Goal: Use online tool/utility

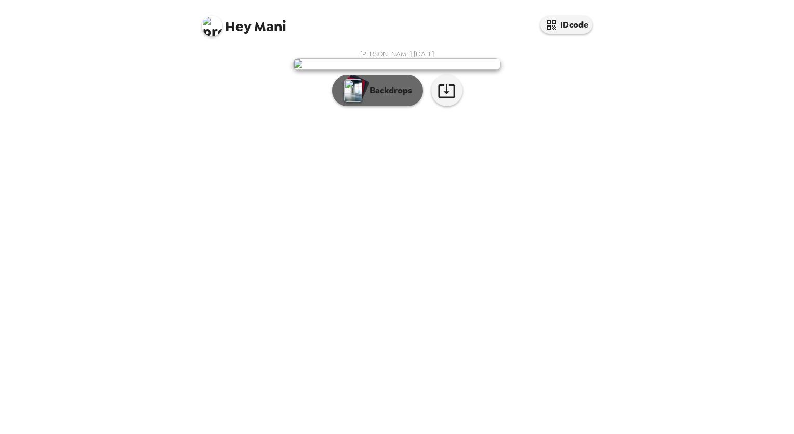
click at [382, 97] on p "Backdrops" at bounding box center [388, 90] width 47 height 12
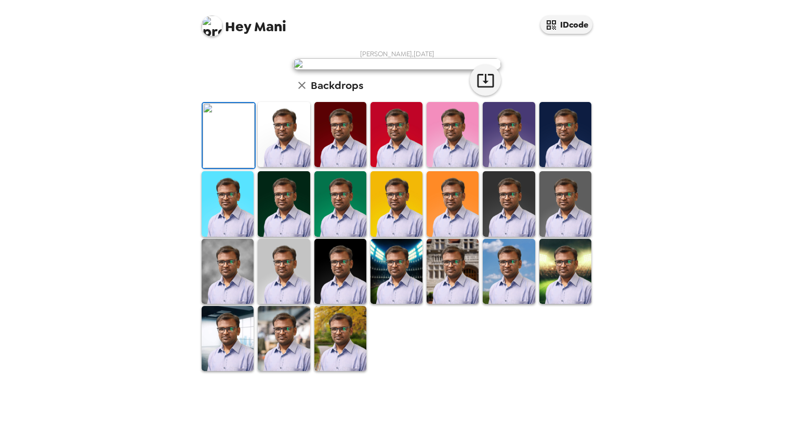
scroll to position [196, 0]
click at [277, 167] on img at bounding box center [284, 134] width 52 height 65
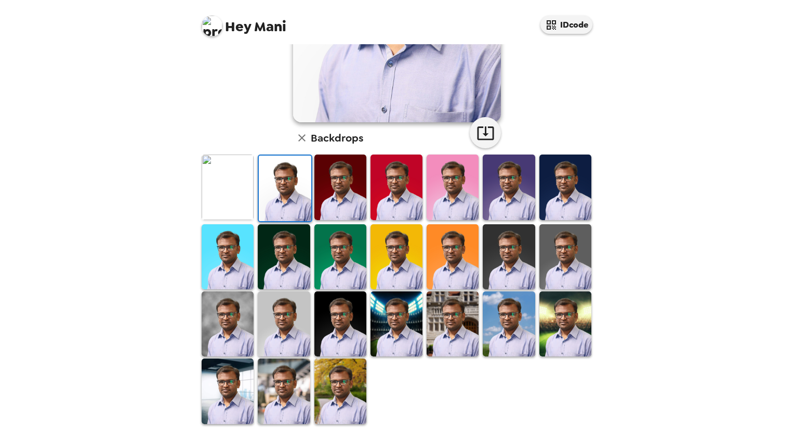
click at [339, 206] on img at bounding box center [340, 186] width 52 height 65
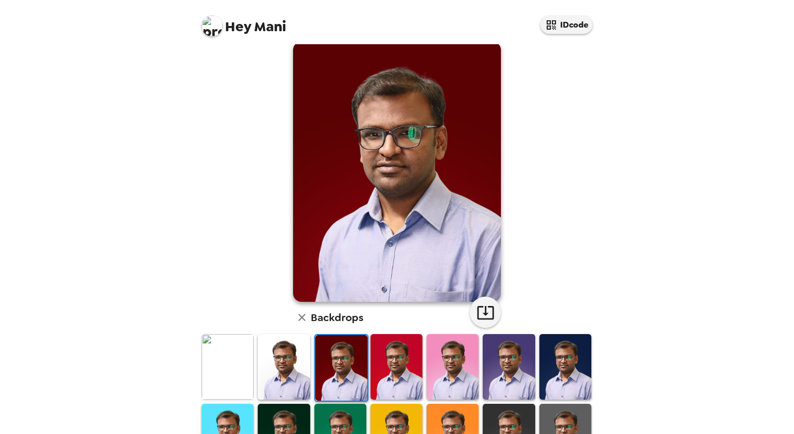
scroll to position [0, 0]
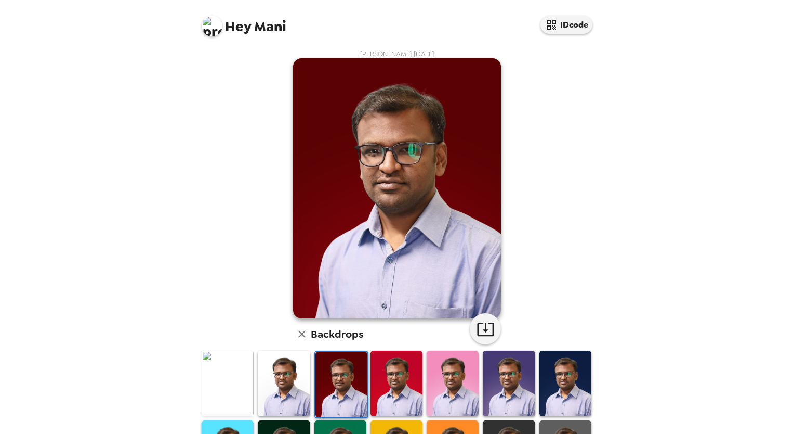
click at [287, 361] on img at bounding box center [284, 382] width 52 height 65
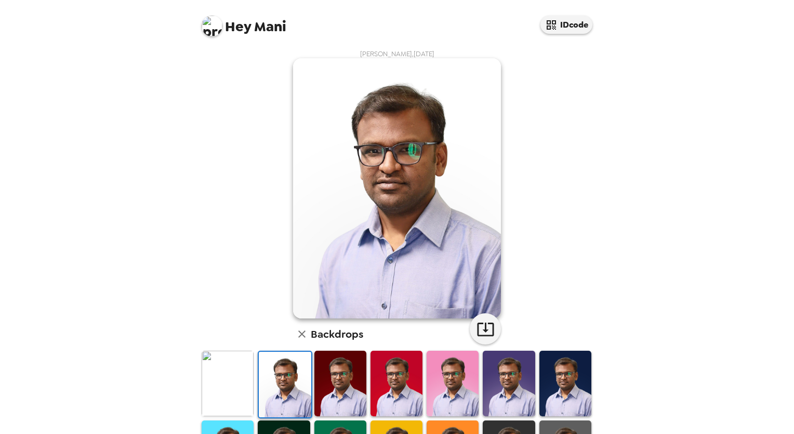
click at [562, 387] on img at bounding box center [566, 382] width 52 height 65
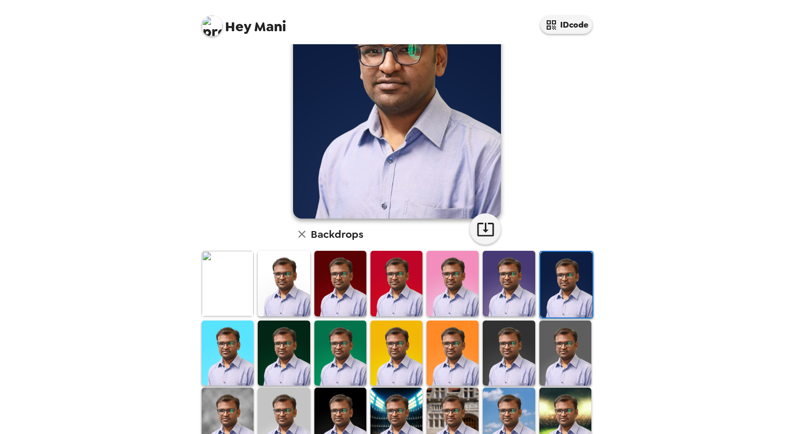
scroll to position [104, 0]
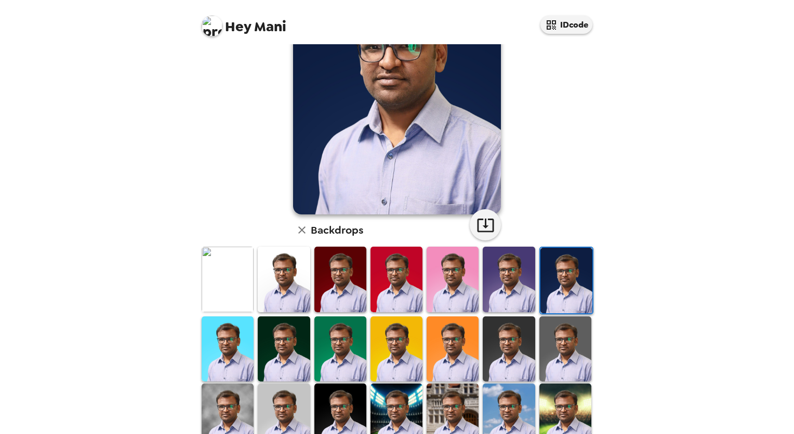
click at [508, 366] on img at bounding box center [509, 348] width 52 height 65
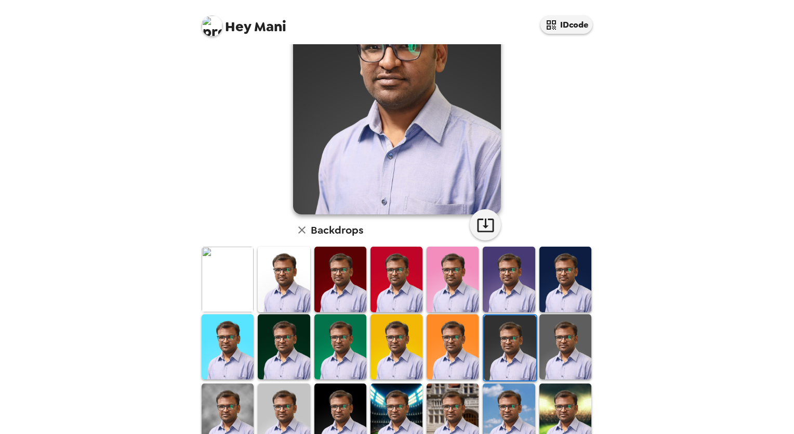
click at [451, 357] on img at bounding box center [453, 346] width 52 height 65
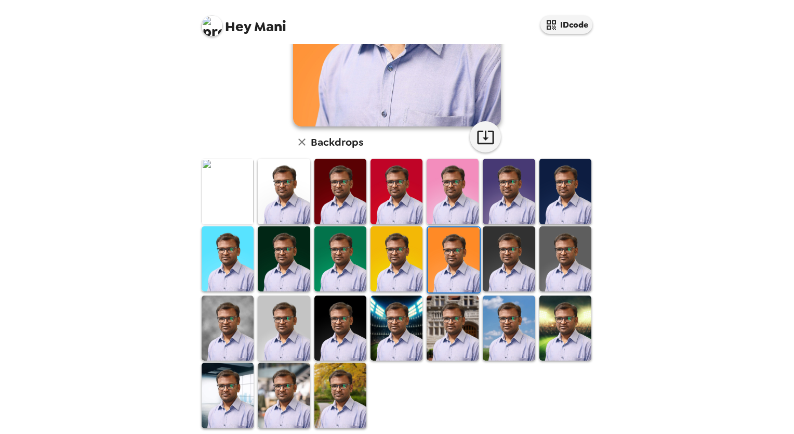
scroll to position [196, 0]
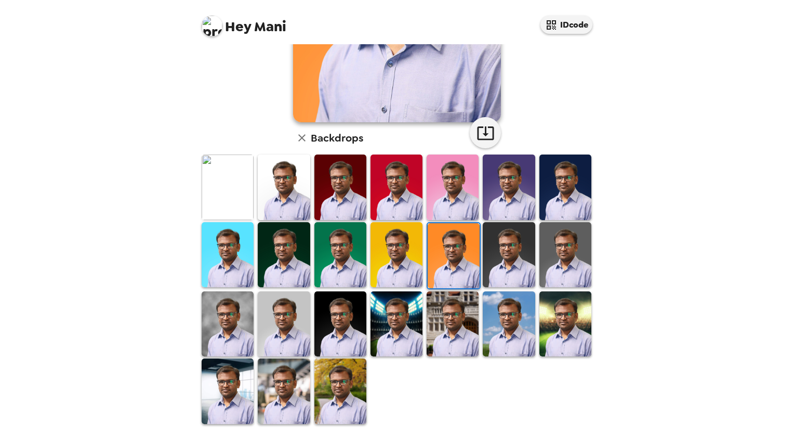
click at [240, 227] on img at bounding box center [228, 254] width 52 height 65
